Goal: Task Accomplishment & Management: Manage account settings

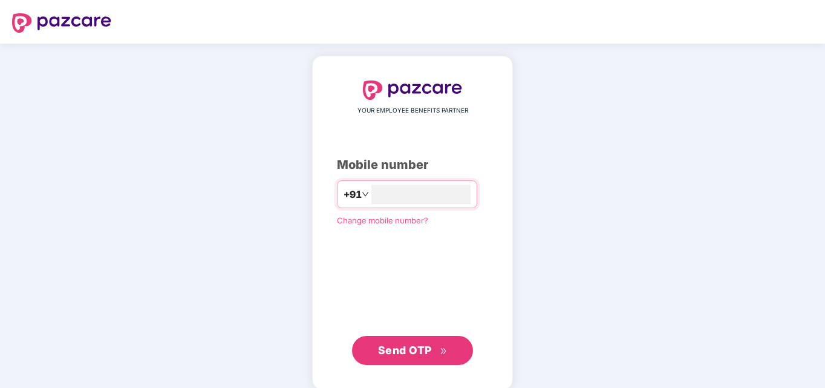
click at [376, 221] on span "Change mobile number?" at bounding box center [382, 220] width 91 height 10
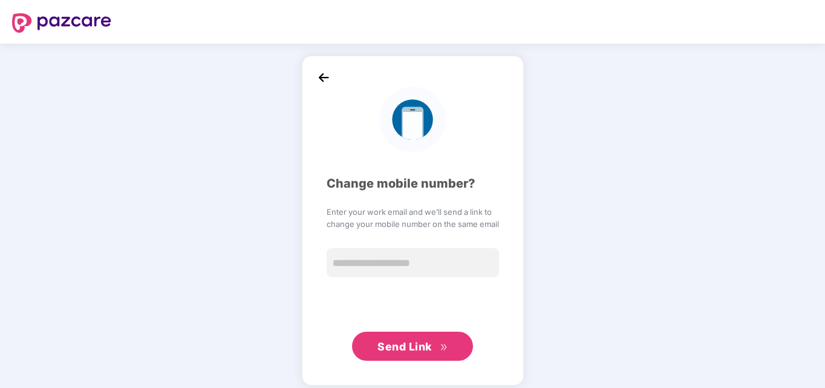
click at [315, 76] on img at bounding box center [323, 77] width 18 height 18
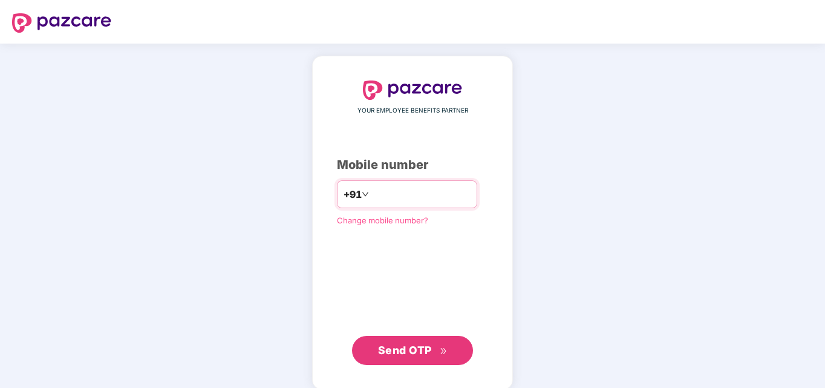
click at [409, 191] on input "number" at bounding box center [420, 193] width 99 height 19
type input "**********"
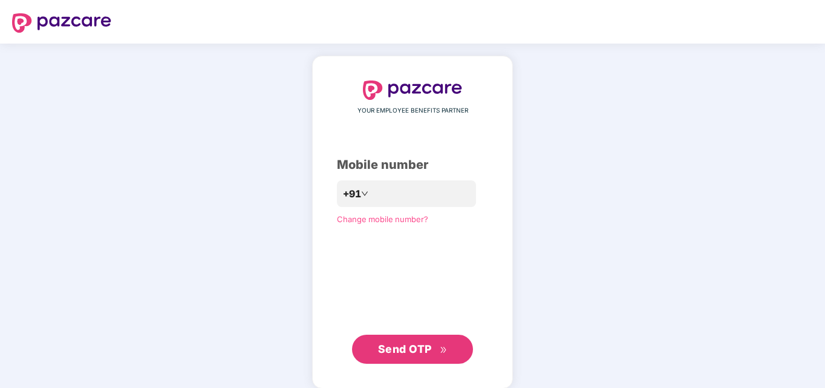
click at [409, 345] on span "Send OTP" at bounding box center [405, 348] width 54 height 13
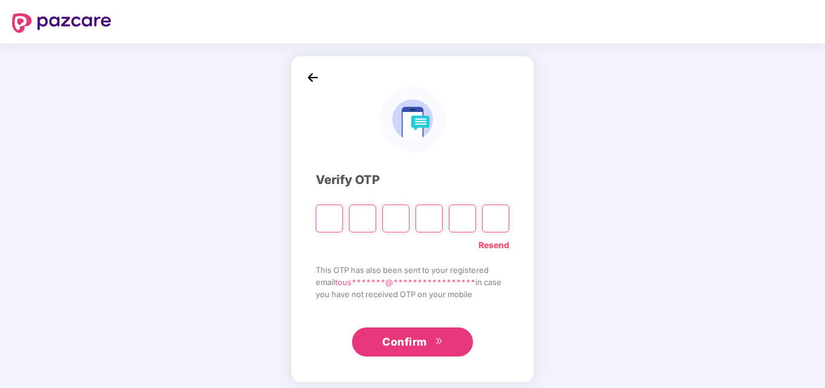
paste input "*"
type input "*"
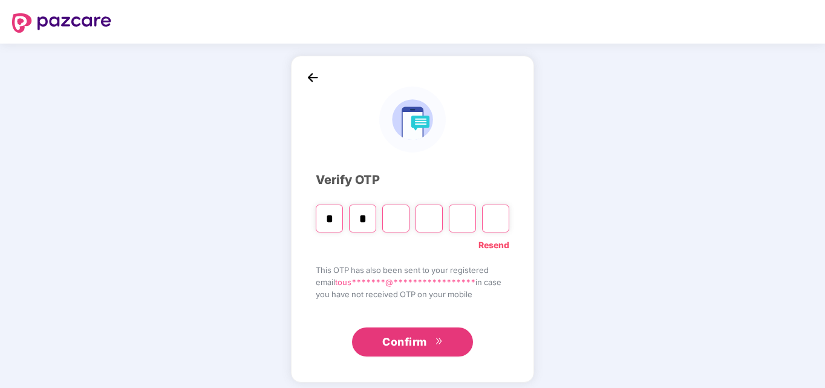
type input "*"
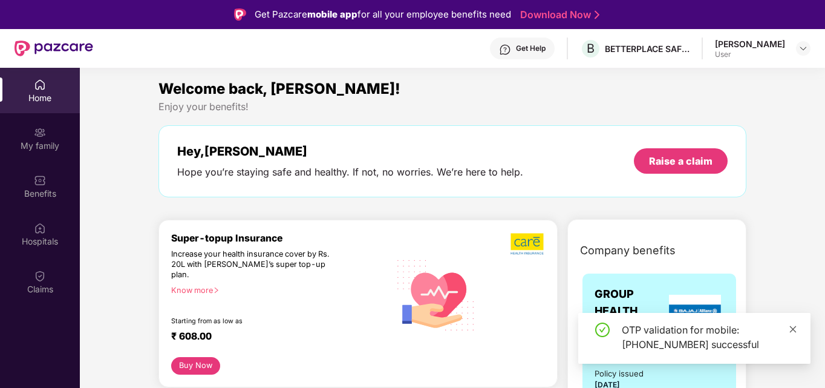
click at [791, 331] on icon "close" at bounding box center [793, 328] width 7 height 7
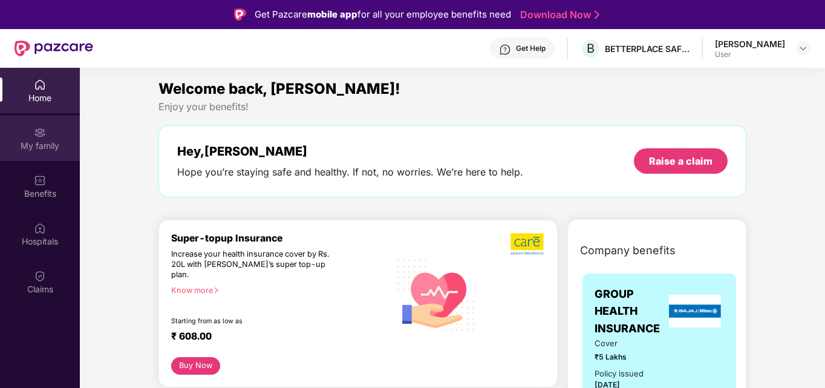
click at [37, 140] on div "My family" at bounding box center [40, 146] width 80 height 12
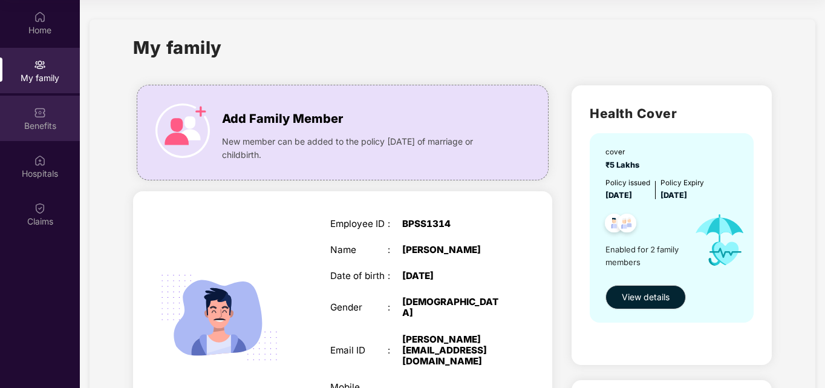
click at [44, 126] on div "Benefits" at bounding box center [40, 126] width 80 height 12
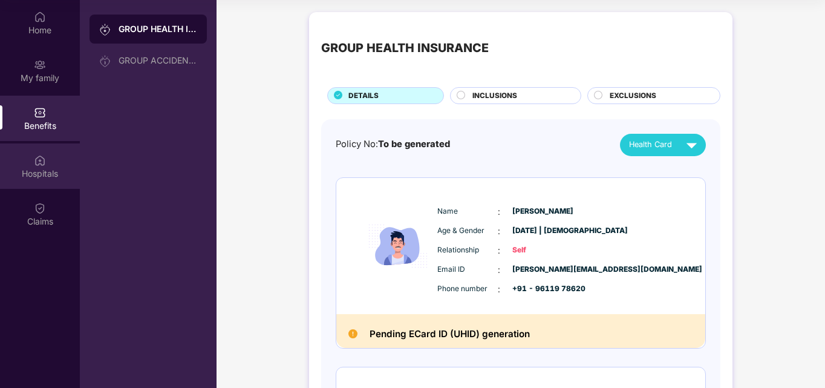
click at [39, 174] on div "Hospitals" at bounding box center [40, 173] width 80 height 12
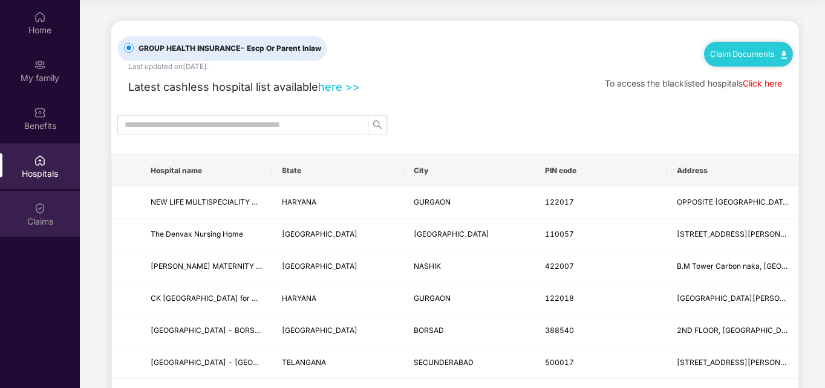
click at [39, 221] on div "Claims" at bounding box center [40, 221] width 80 height 12
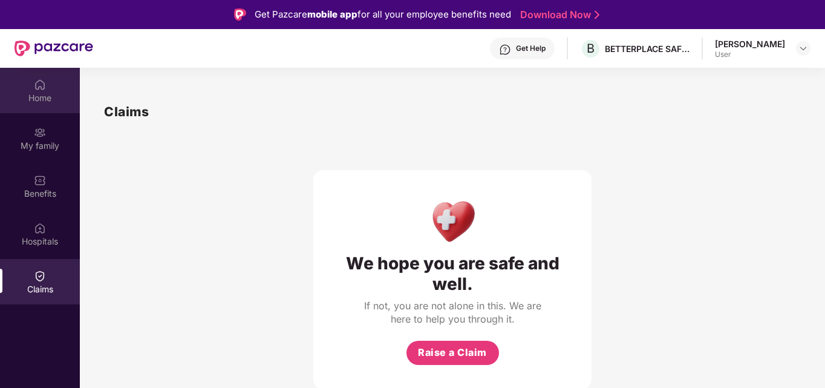
click at [42, 83] on img at bounding box center [40, 85] width 12 height 12
